Goal: Task Accomplishment & Management: Manage account settings

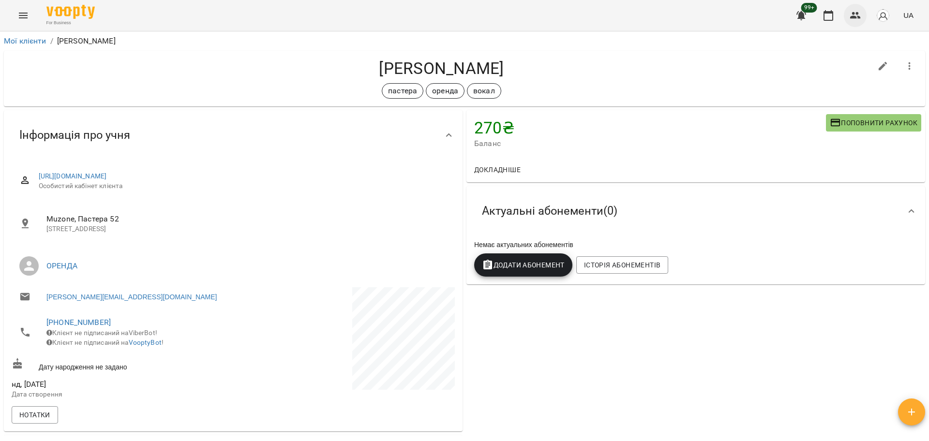
click at [847, 14] on button "button" at bounding box center [855, 15] width 23 height 23
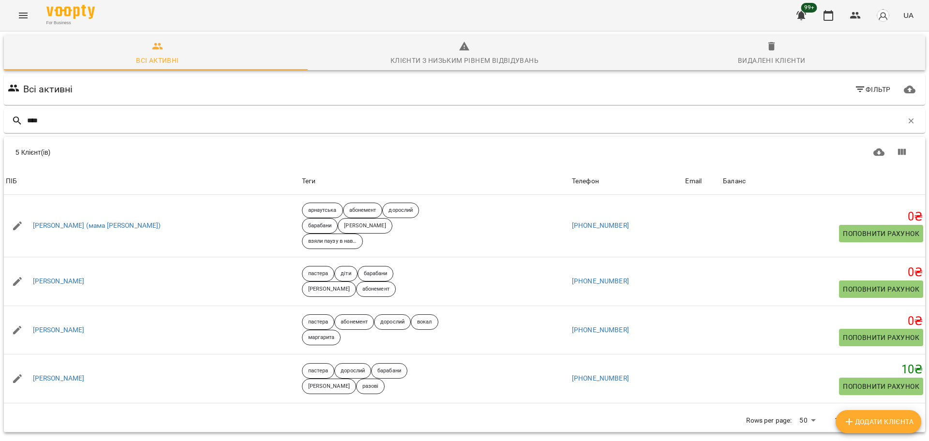
click at [177, 101] on div "Всі активні Фільтр" at bounding box center [465, 89] width 918 height 27
click at [153, 106] on div "Всі активні Фільтр" at bounding box center [464, 89] width 925 height 35
click at [137, 116] on input "****" at bounding box center [465, 121] width 876 height 16
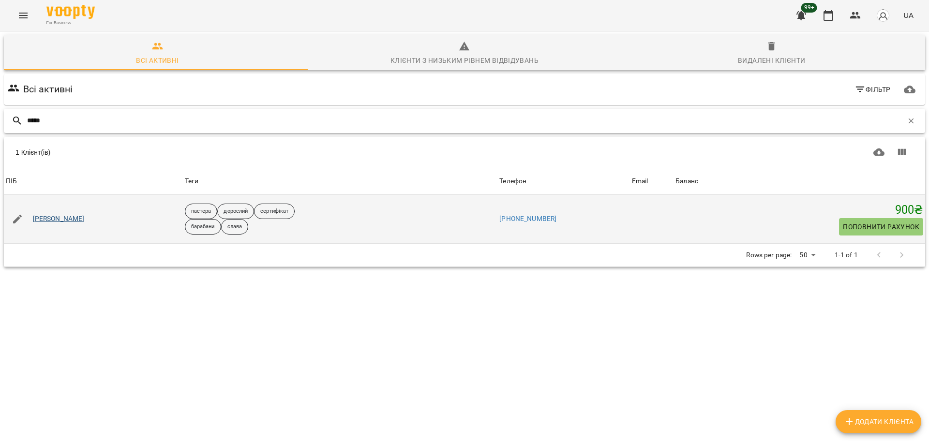
type input "*****"
click at [53, 219] on link "[PERSON_NAME]" at bounding box center [59, 219] width 52 height 10
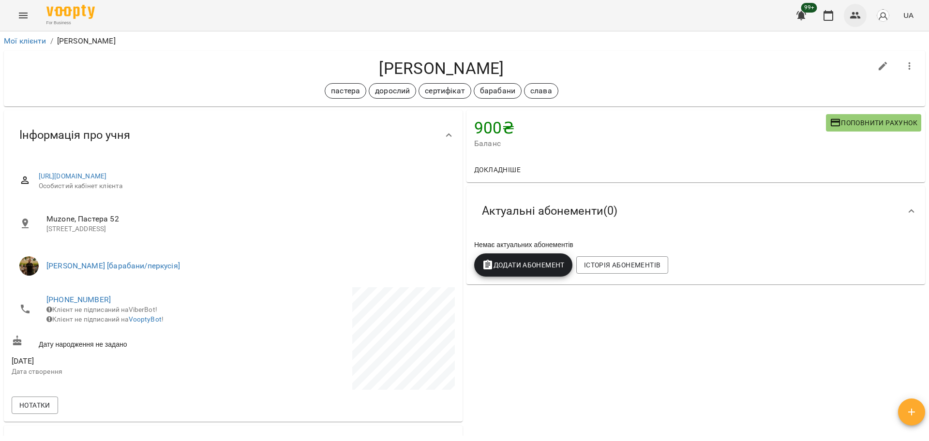
click at [863, 19] on button "button" at bounding box center [855, 15] width 23 height 23
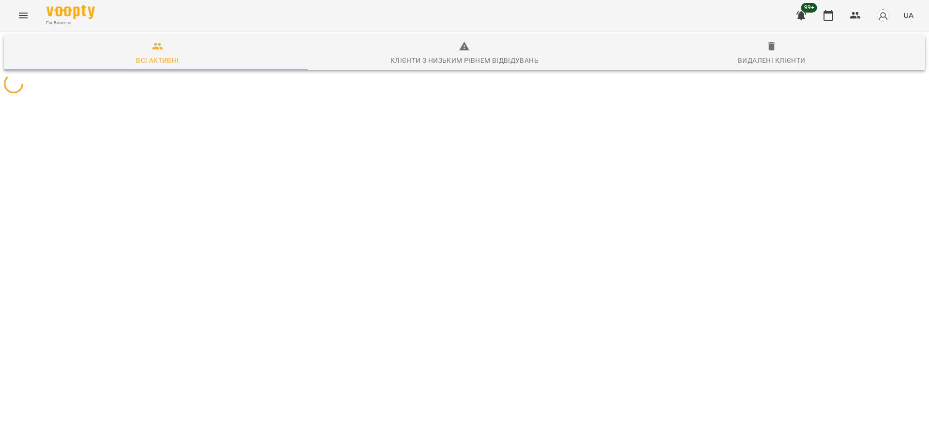
click at [25, 10] on icon "Menu" at bounding box center [23, 16] width 12 height 12
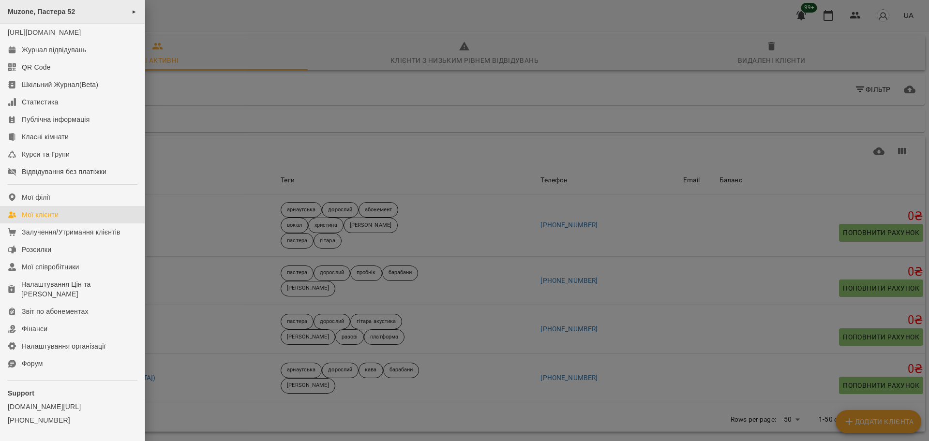
click at [65, 13] on span "Muzone, Пастера 52" at bounding box center [42, 12] width 68 height 8
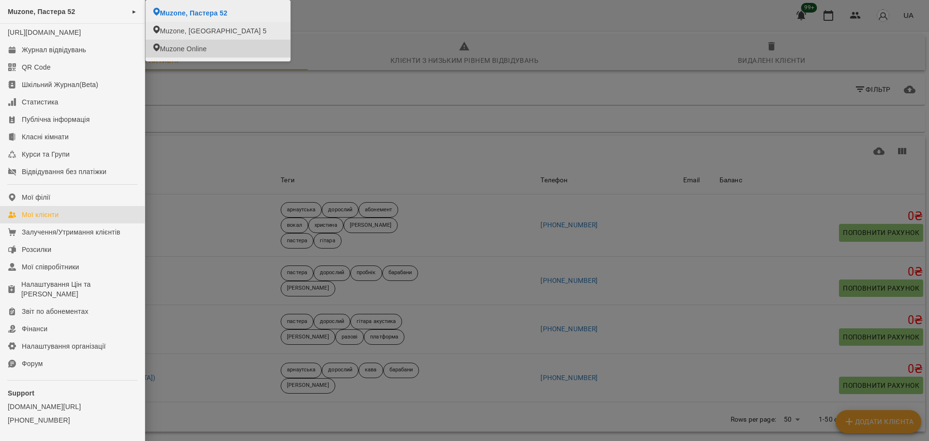
click at [353, 91] on div at bounding box center [464, 220] width 929 height 441
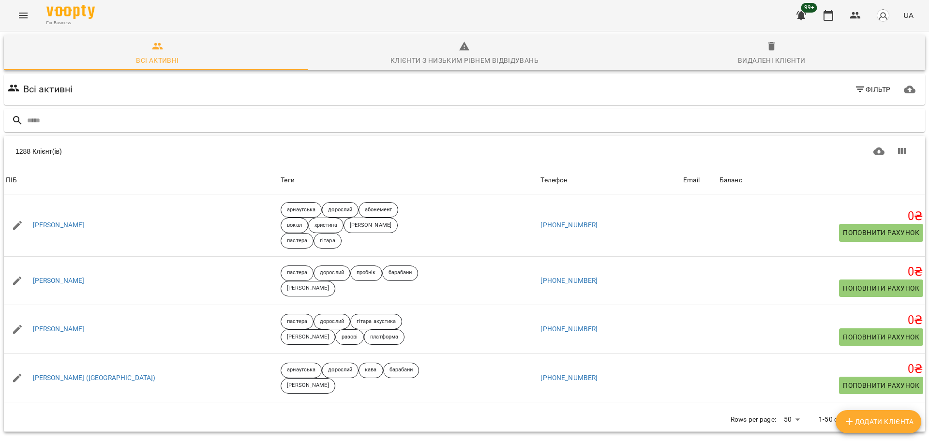
click at [275, 108] on div at bounding box center [464, 121] width 925 height 28
click at [254, 118] on input "text" at bounding box center [474, 121] width 894 height 16
type input "****"
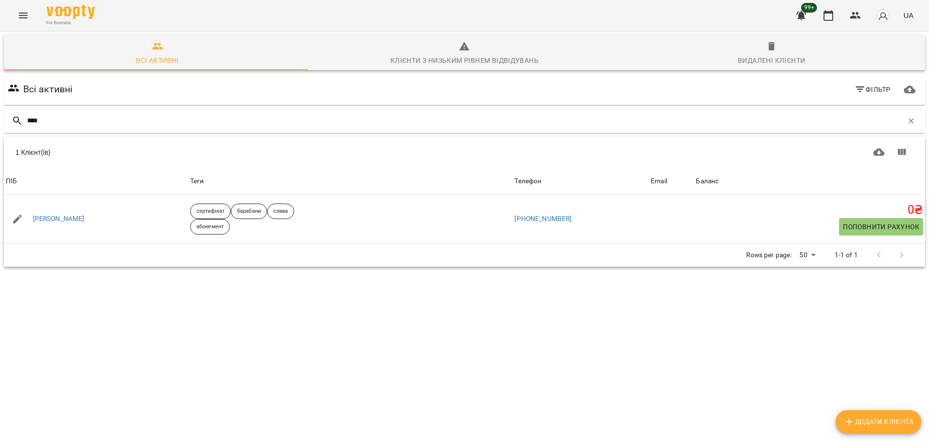
click at [19, 8] on button "Menu" at bounding box center [23, 15] width 23 height 23
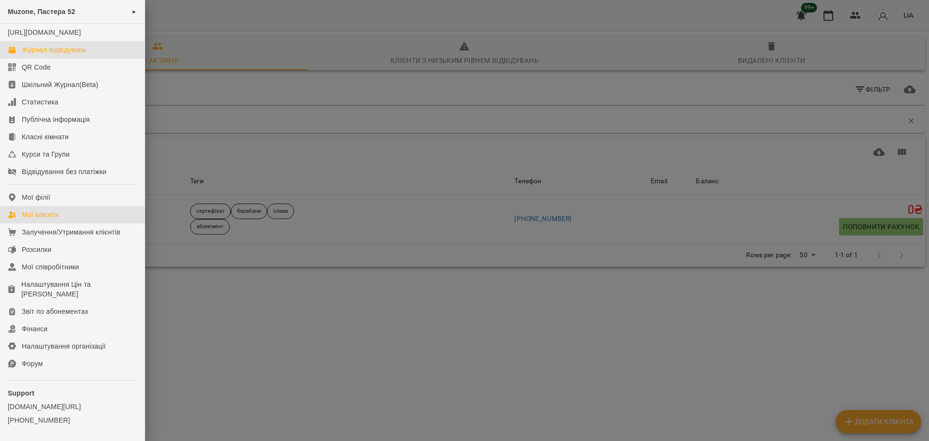
click at [55, 53] on link "Журнал відвідувань" at bounding box center [72, 49] width 145 height 17
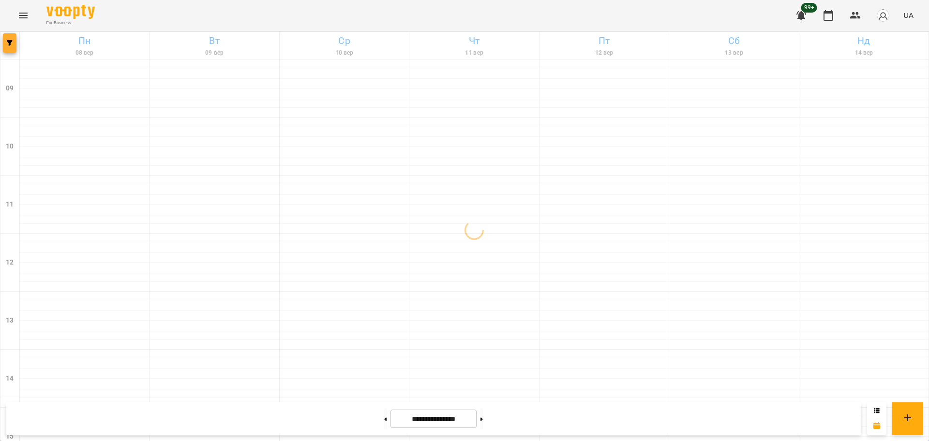
drag, startPoint x: 18, startPoint y: 42, endPoint x: 13, endPoint y: 38, distance: 6.6
click at [13, 39] on div "**********" at bounding box center [464, 444] width 929 height 827
click at [13, 38] on button "button" at bounding box center [10, 42] width 14 height 19
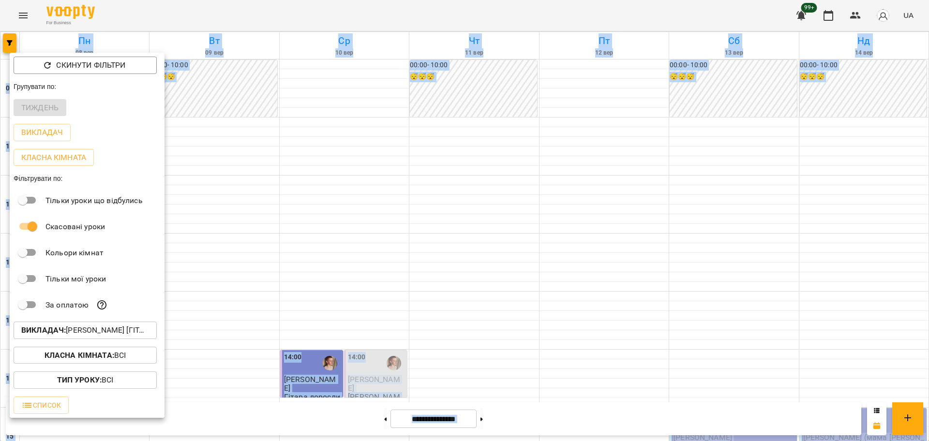
copy div "[DATE] [DATE] [DATE] [DATE] [DATE] [DATE] Нд [DATE] 10 11 12 13 14 15 16 17 18 …"
click at [112, 329] on p "Викладач : [PERSON_NAME] [гітара]" at bounding box center [85, 331] width 128 height 12
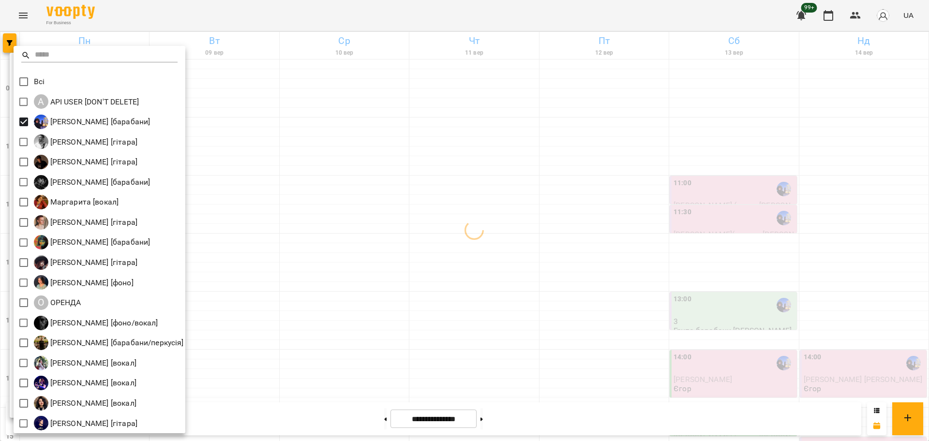
click at [345, 292] on div at bounding box center [464, 220] width 929 height 441
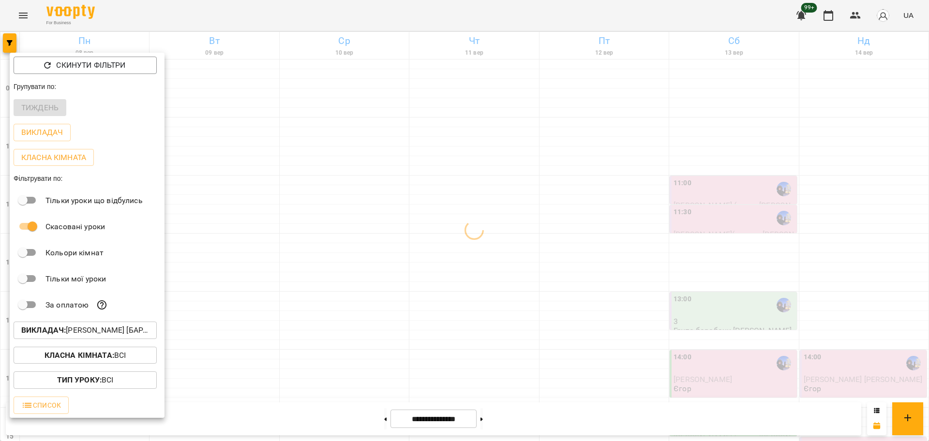
click at [385, 382] on div at bounding box center [464, 220] width 929 height 441
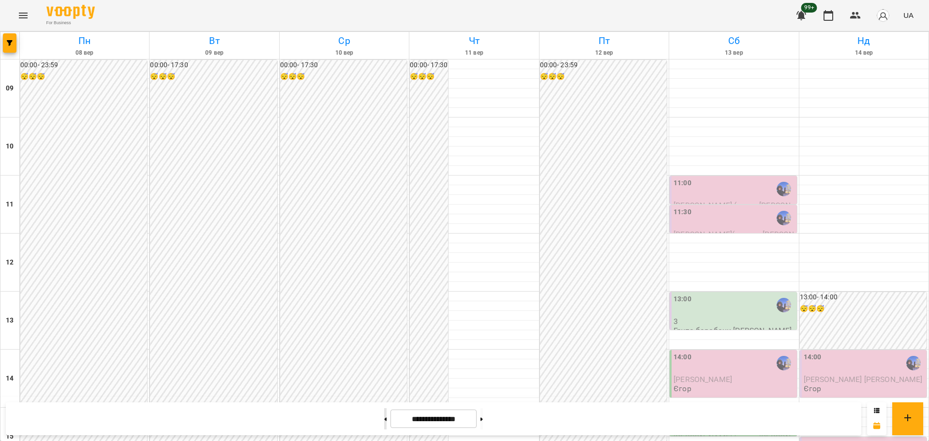
click at [384, 421] on button at bounding box center [385, 418] width 2 height 21
type input "**********"
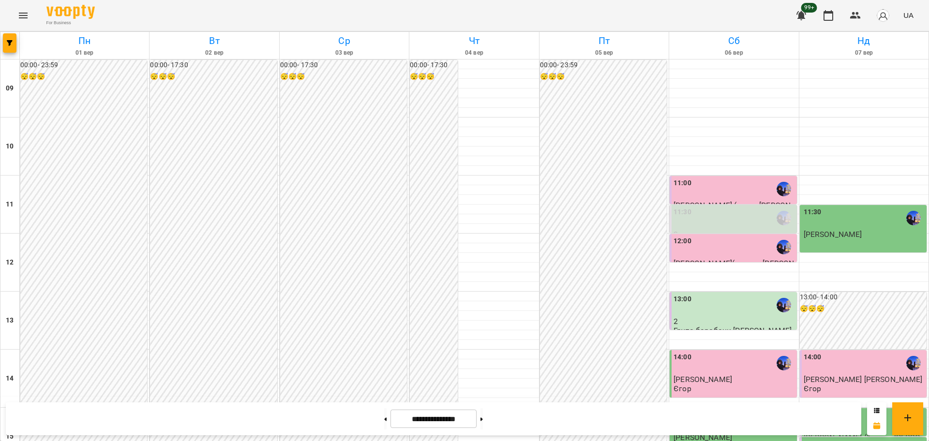
scroll to position [302, 0]
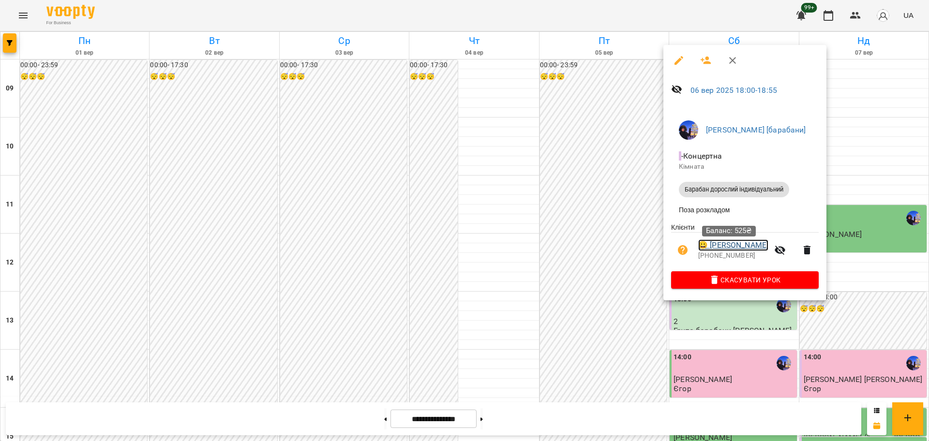
click at [706, 251] on link "😀 [PERSON_NAME]" at bounding box center [733, 246] width 70 height 12
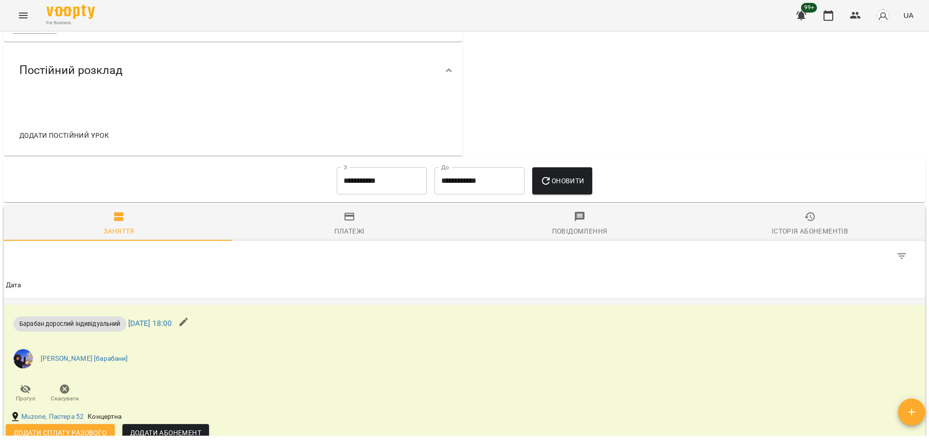
scroll to position [484, 0]
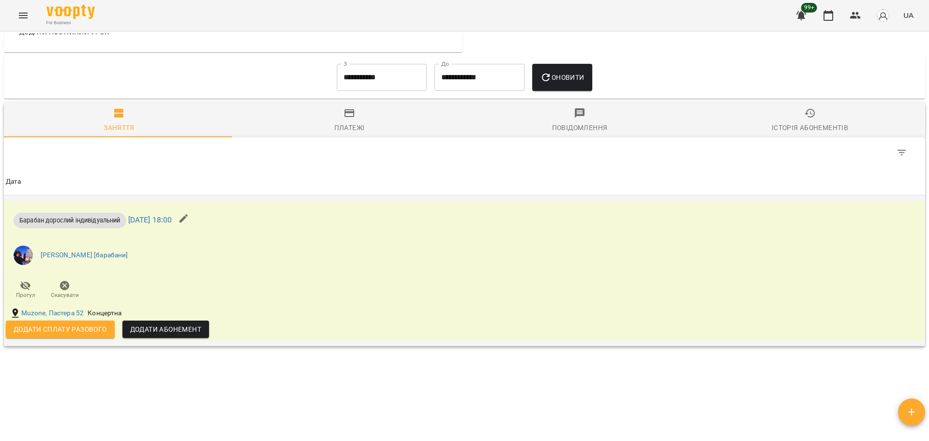
click at [49, 335] on span "Додати сплату разового" at bounding box center [60, 330] width 93 height 12
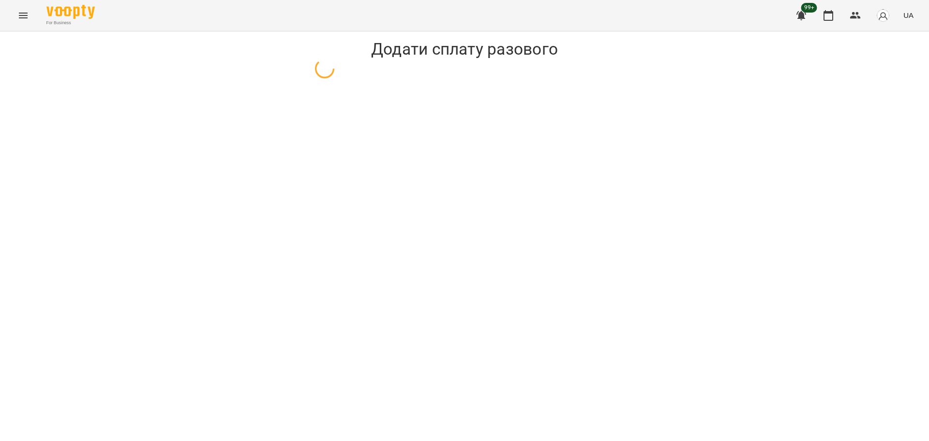
select select "**********"
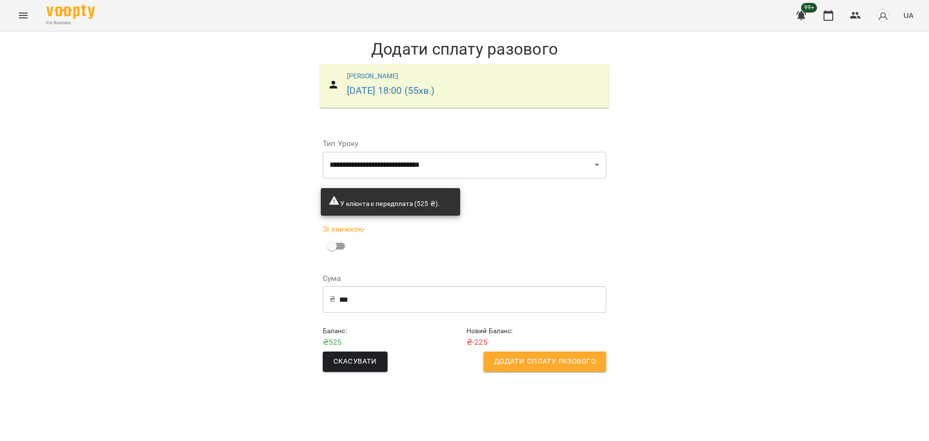
click at [531, 366] on span "Додати сплату разового" at bounding box center [545, 362] width 102 height 13
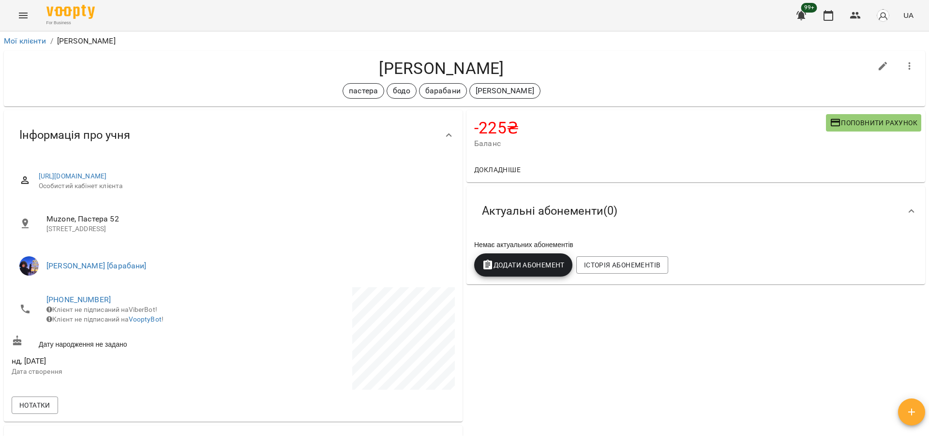
click at [411, 61] on h4 "[PERSON_NAME]" at bounding box center [442, 69] width 860 height 20
copy div "[PERSON_NAME] [PERSON_NAME] барабани [PERSON_NAME]"
click at [367, 60] on h4 "[PERSON_NAME]" at bounding box center [442, 69] width 860 height 20
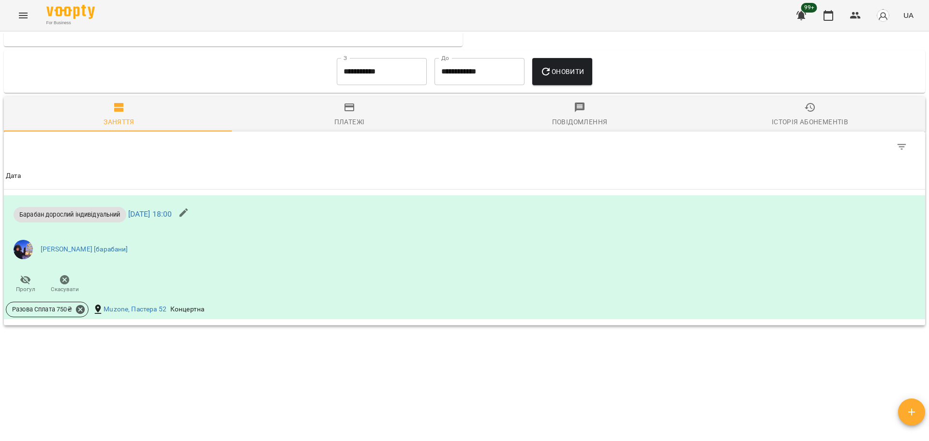
scroll to position [497, 0]
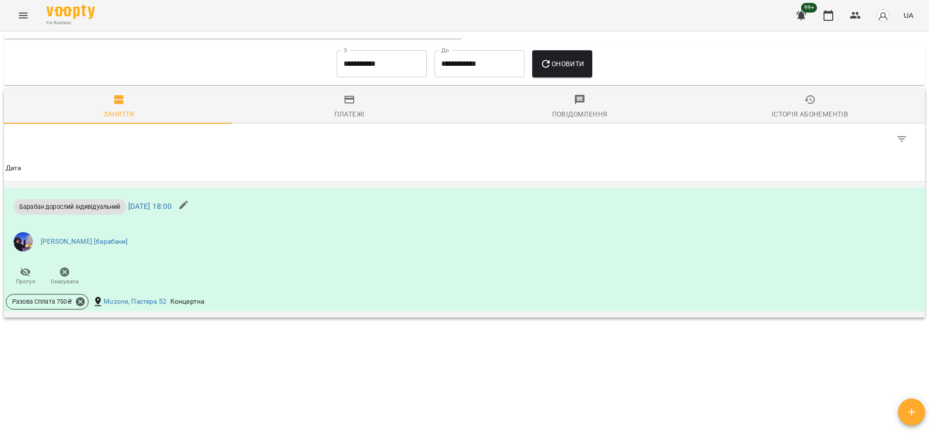
click at [188, 206] on icon "button" at bounding box center [183, 205] width 9 height 9
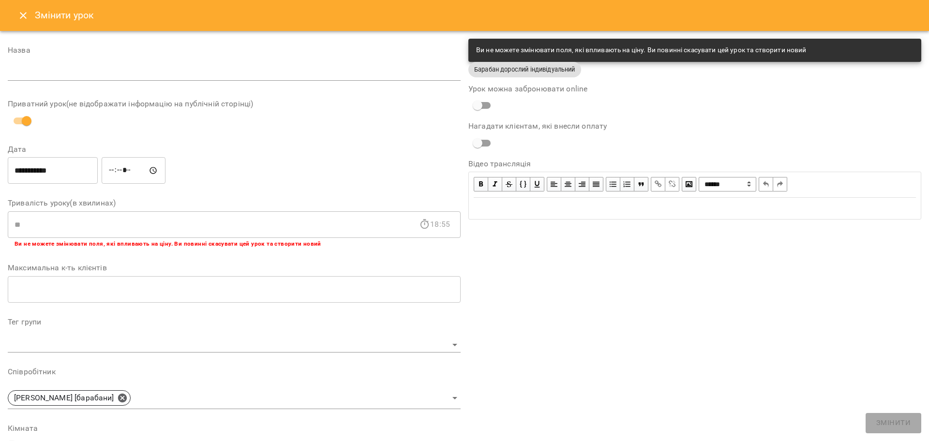
click at [24, 24] on button "Close" at bounding box center [23, 15] width 23 height 23
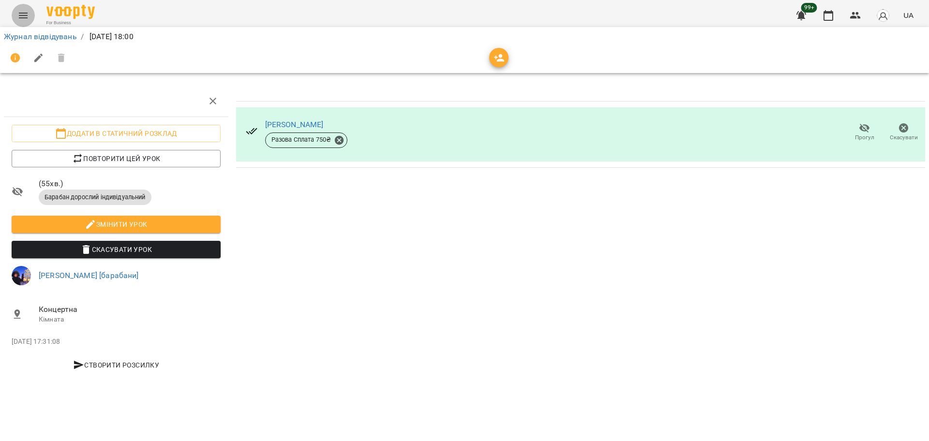
click at [23, 16] on icon "Menu" at bounding box center [23, 16] width 12 height 12
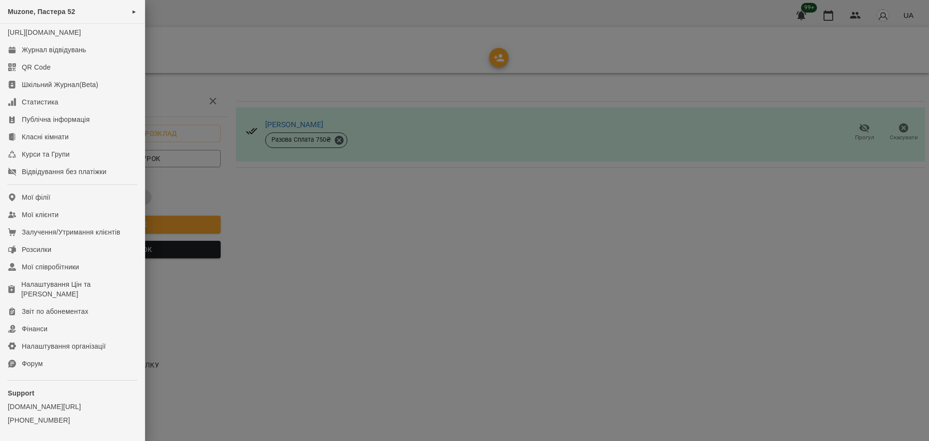
click at [256, 98] on div at bounding box center [464, 220] width 929 height 441
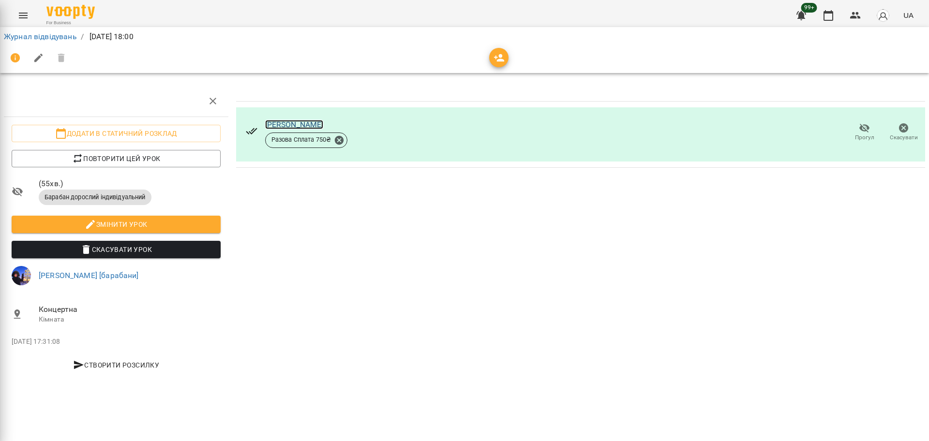
click at [294, 126] on link "[PERSON_NAME]" at bounding box center [294, 124] width 59 height 9
click at [20, 10] on icon "Menu" at bounding box center [23, 16] width 12 height 12
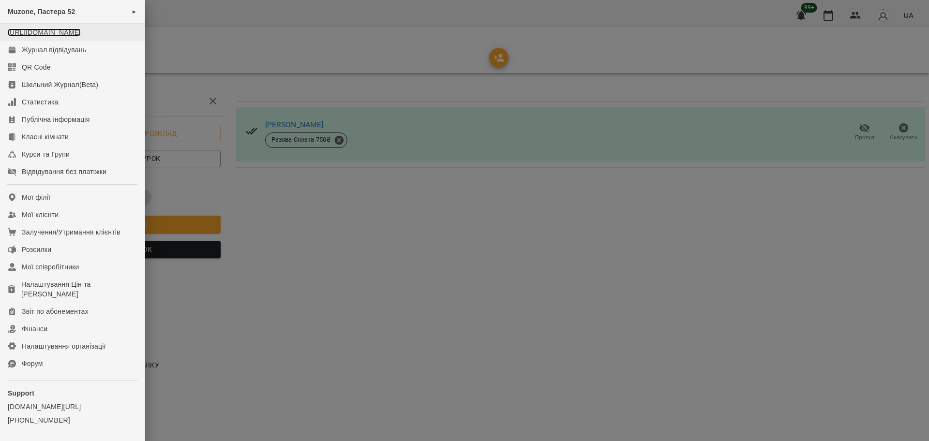
click at [63, 34] on link "[URL][DOMAIN_NAME]" at bounding box center [44, 33] width 73 height 8
click at [95, 54] on link "Журнал відвідувань" at bounding box center [72, 49] width 145 height 17
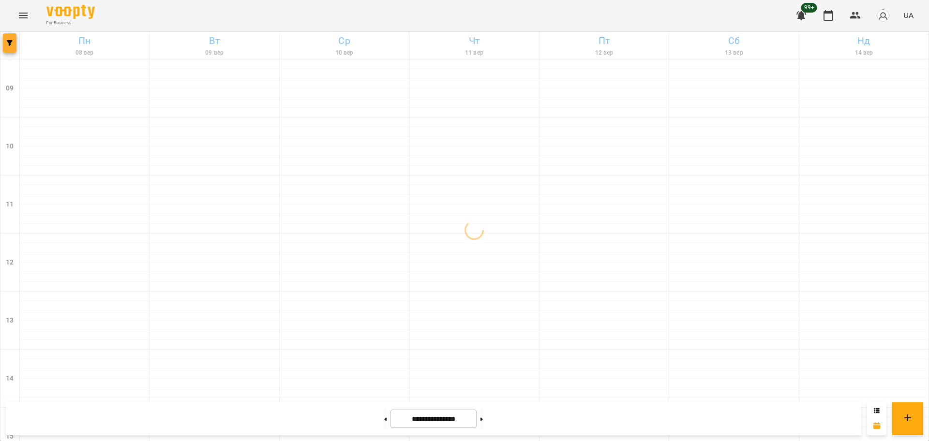
click at [14, 50] on button "button" at bounding box center [10, 42] width 14 height 19
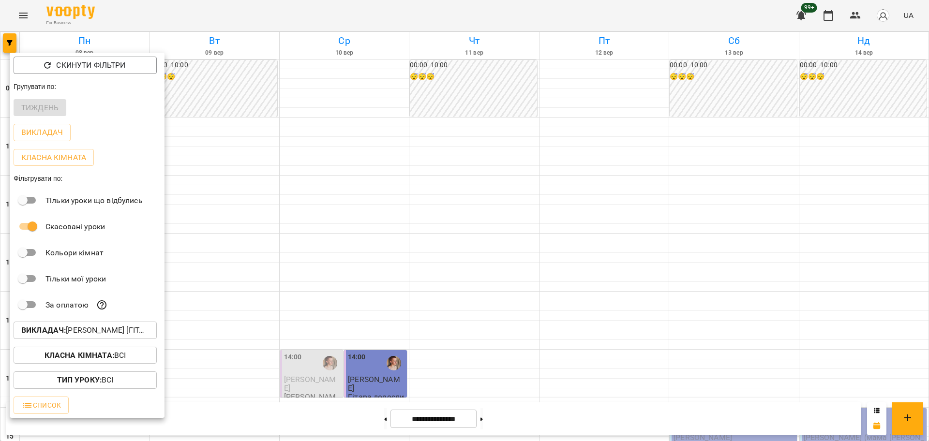
click at [329, 303] on div at bounding box center [464, 220] width 929 height 441
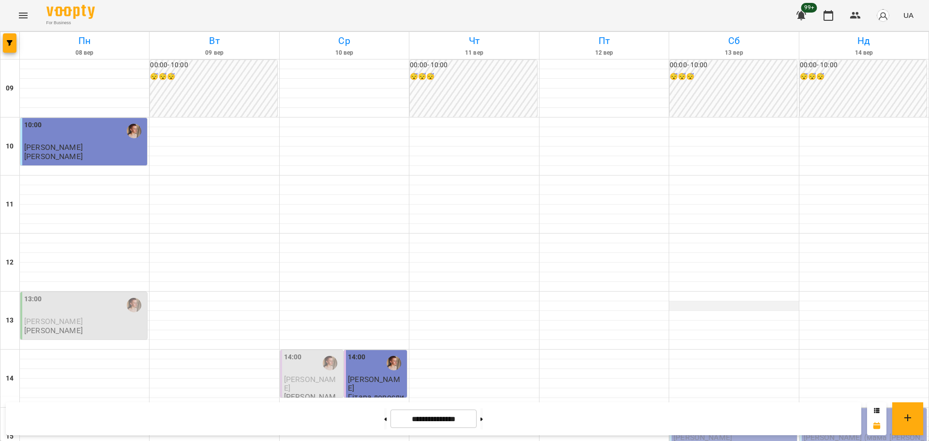
scroll to position [242, 0]
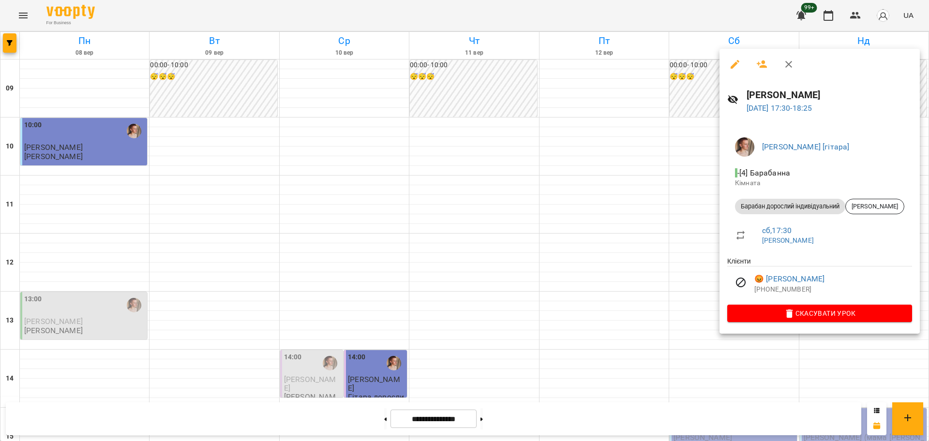
click at [690, 355] on div at bounding box center [464, 220] width 929 height 441
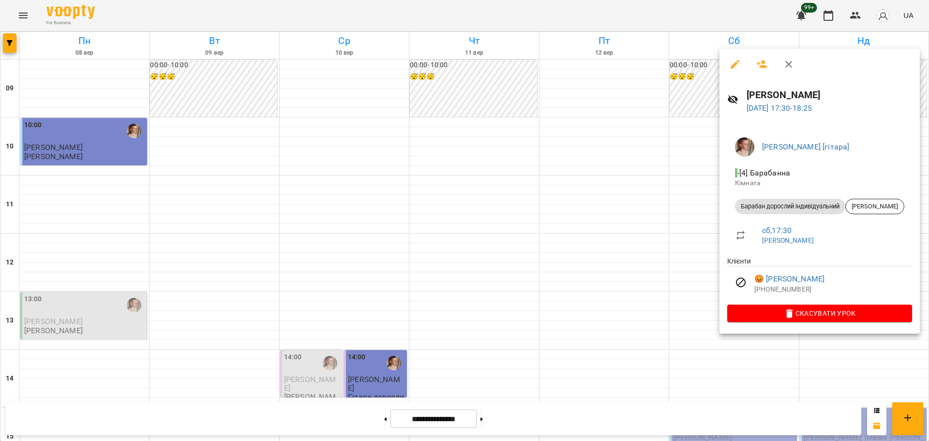
click at [693, 357] on div at bounding box center [464, 220] width 929 height 441
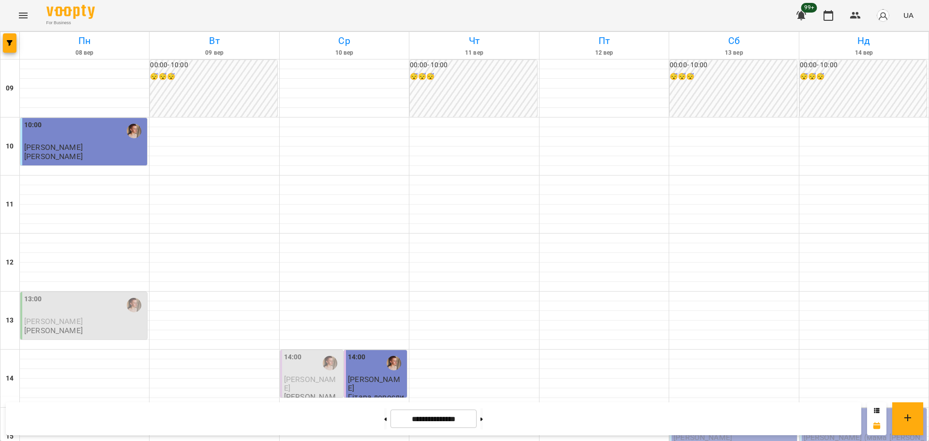
scroll to position [175, 0]
click at [384, 417] on button at bounding box center [385, 418] width 2 height 21
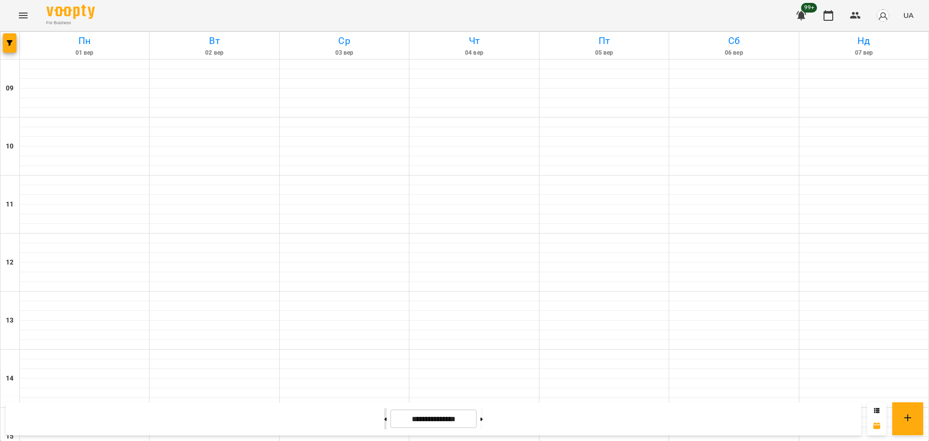
click at [384, 417] on button at bounding box center [385, 418] width 2 height 21
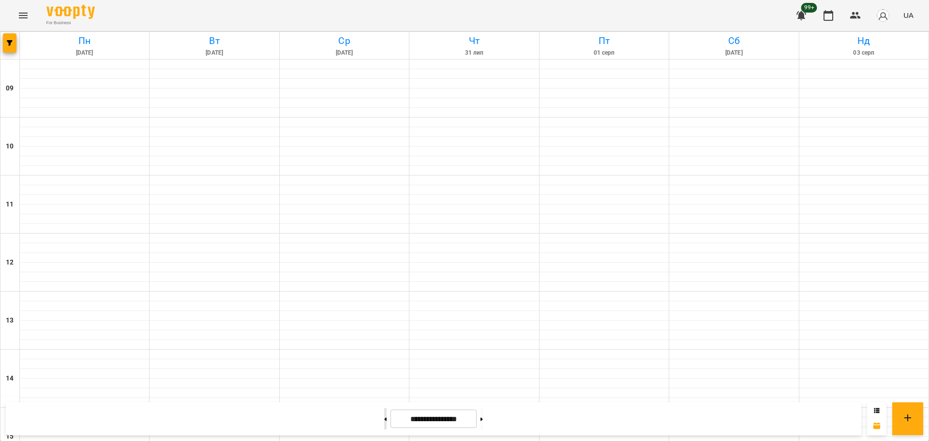
click at [384, 417] on button at bounding box center [385, 418] width 2 height 21
type input "**********"
click at [384, 417] on button at bounding box center [385, 418] width 2 height 21
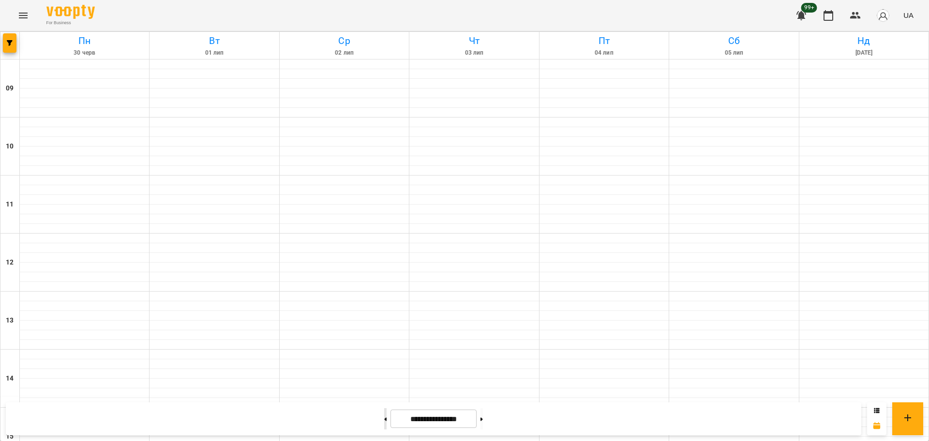
click at [384, 417] on button at bounding box center [385, 418] width 2 height 21
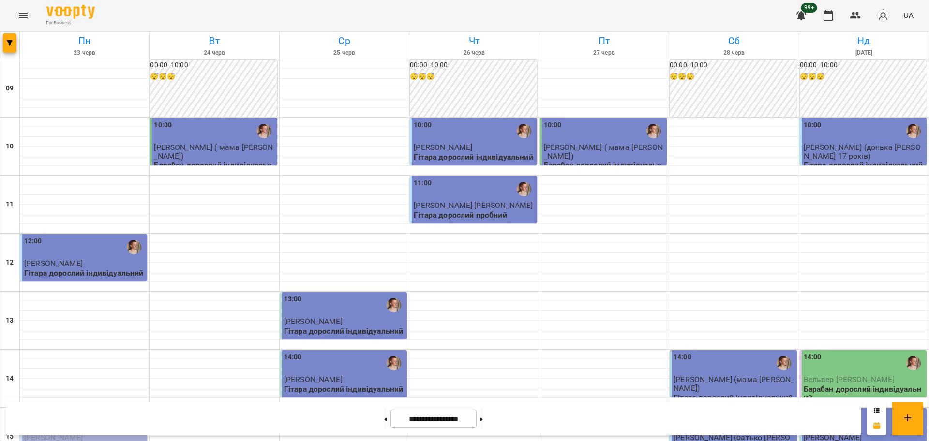
scroll to position [0, 0]
click at [391, 415] on input "**********" at bounding box center [434, 419] width 86 height 19
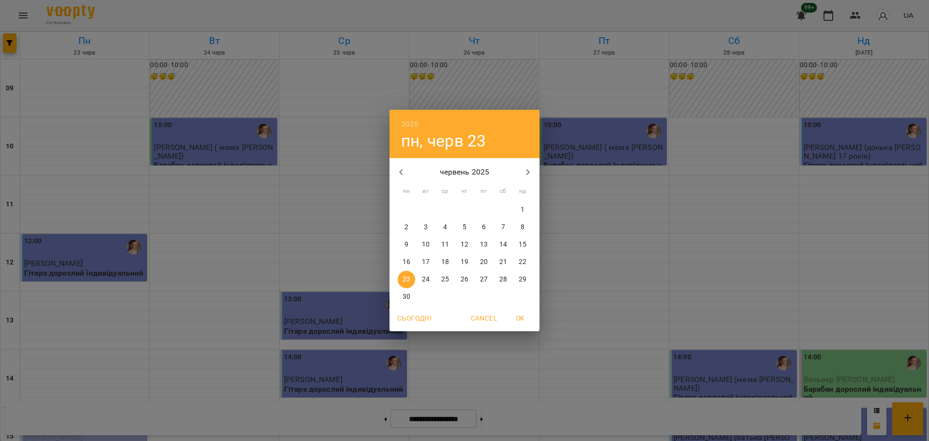
click at [387, 419] on div "2025 пн, черв [DATE] вт ср чт пт сб нд 26 27 28 29 30 31 1 2 3 4 5 6 7 8 9 10 1…" at bounding box center [464, 220] width 929 height 441
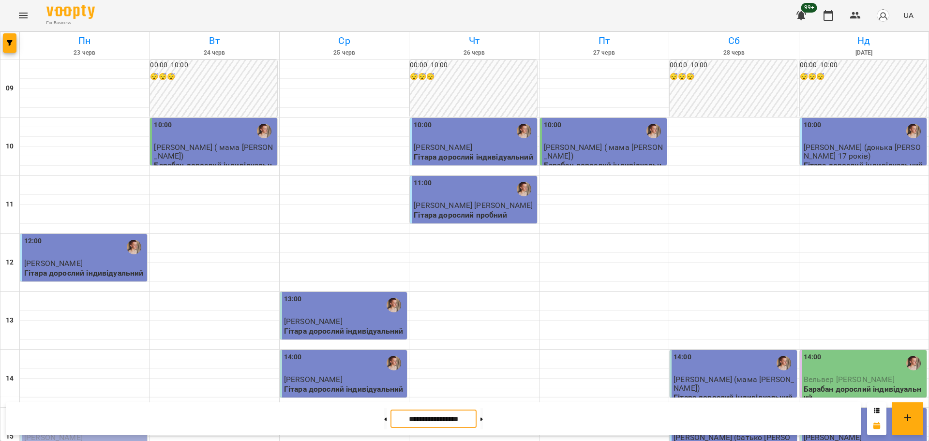
click at [384, 422] on button at bounding box center [385, 418] width 2 height 21
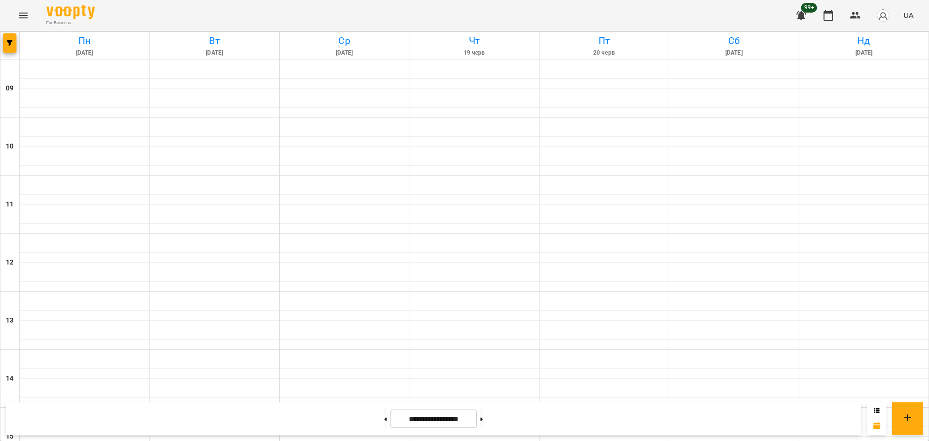
click at [384, 422] on button at bounding box center [385, 418] width 2 height 21
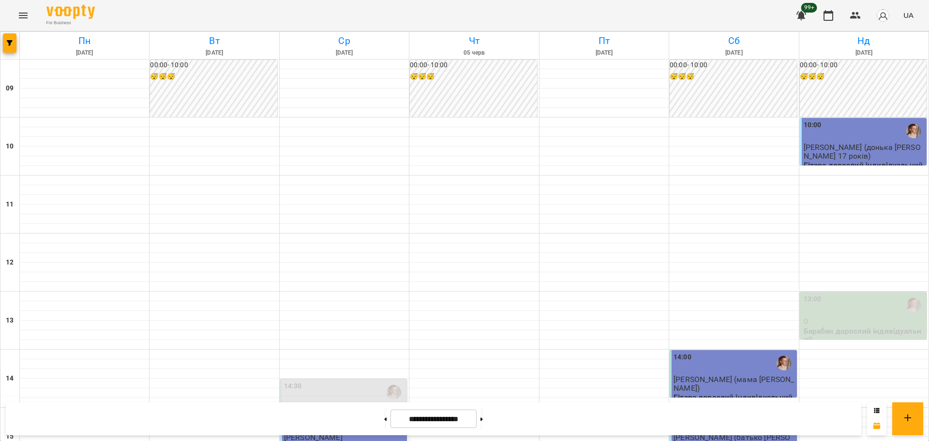
scroll to position [363, 0]
click at [483, 414] on button at bounding box center [482, 418] width 2 height 21
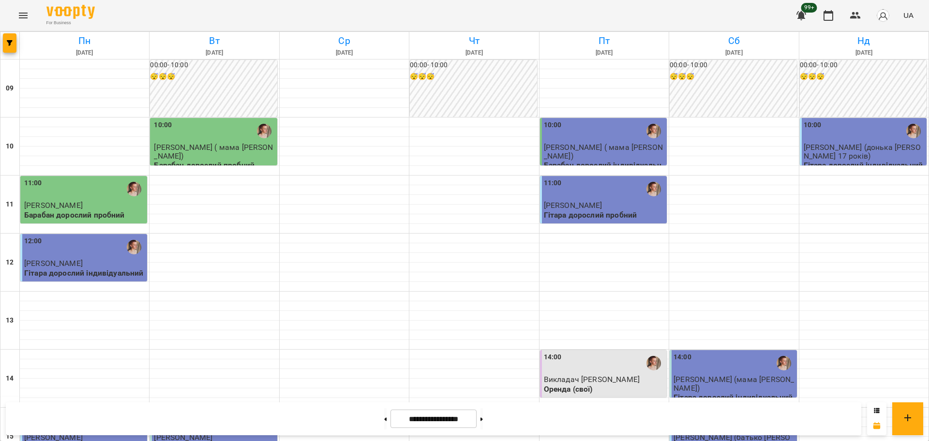
scroll to position [302, 0]
click at [483, 422] on button at bounding box center [482, 418] width 2 height 21
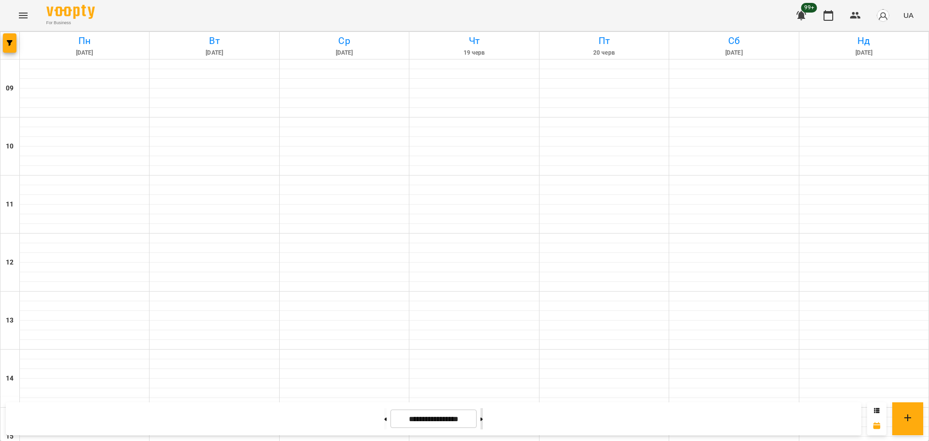
click at [483, 422] on button at bounding box center [482, 418] width 2 height 21
type input "**********"
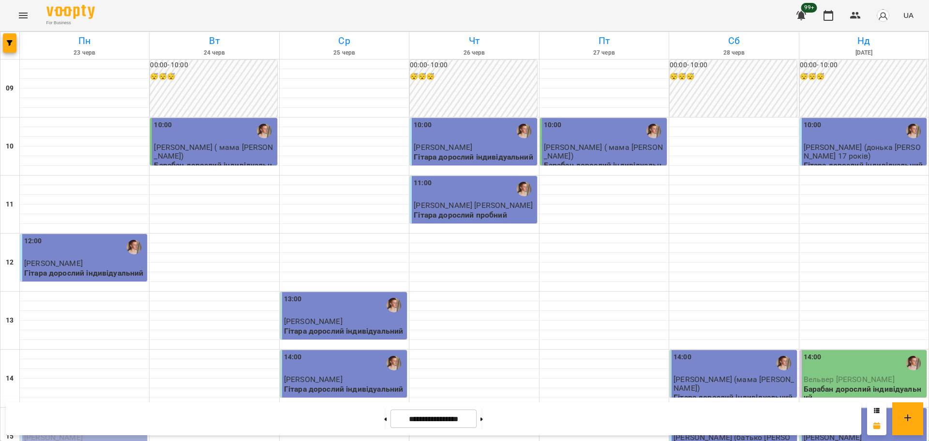
scroll to position [417, 0]
click at [483, 422] on button at bounding box center [482, 418] width 2 height 21
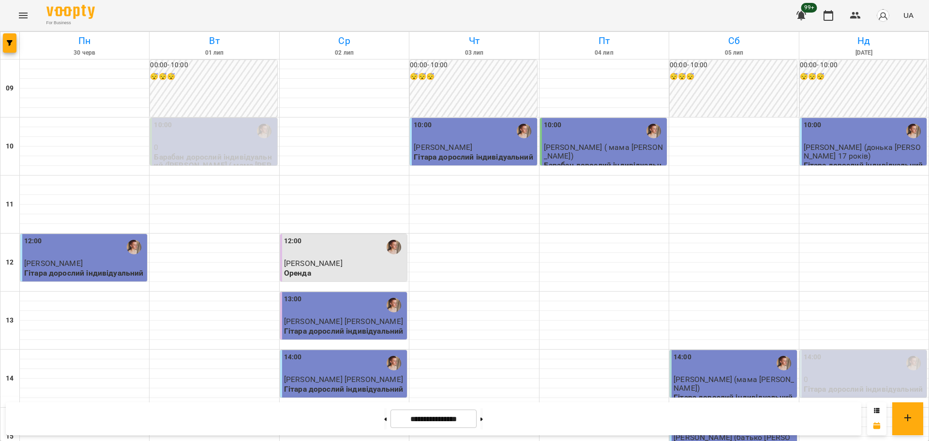
scroll to position [356, 0]
click at [483, 416] on button at bounding box center [482, 418] width 2 height 21
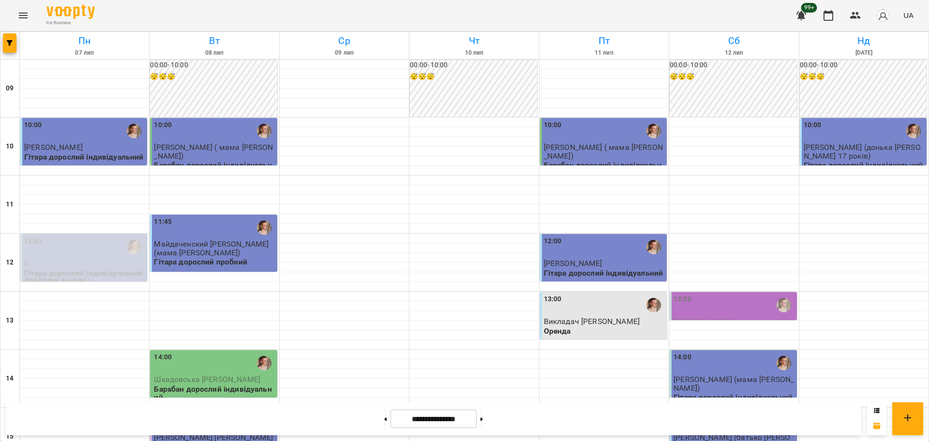
scroll to position [363, 0]
click at [483, 411] on button at bounding box center [482, 418] width 2 height 21
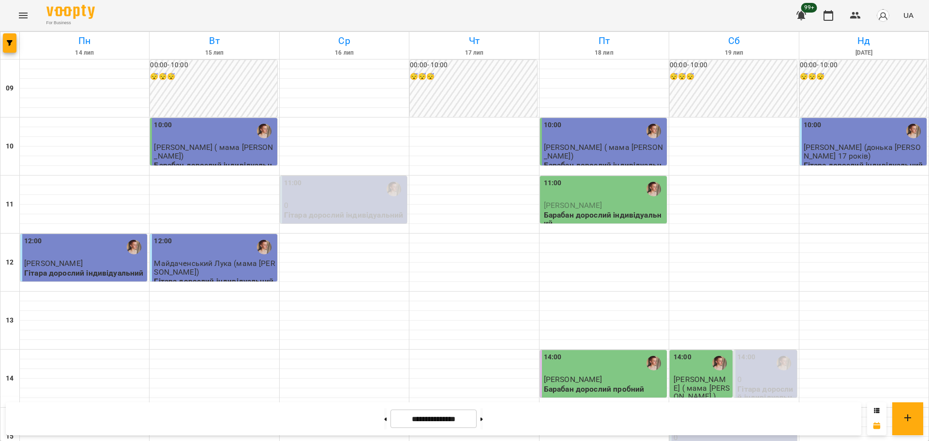
scroll to position [417, 0]
click at [501, 407] on div "**********" at bounding box center [434, 419] width 856 height 33
click at [483, 417] on button at bounding box center [482, 418] width 2 height 21
type input "**********"
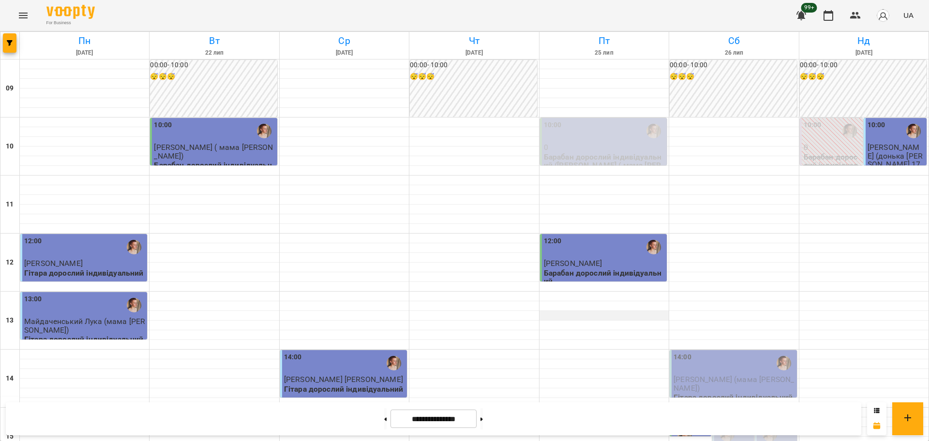
scroll to position [0, 0]
